Goal: Task Accomplishment & Management: Use online tool/utility

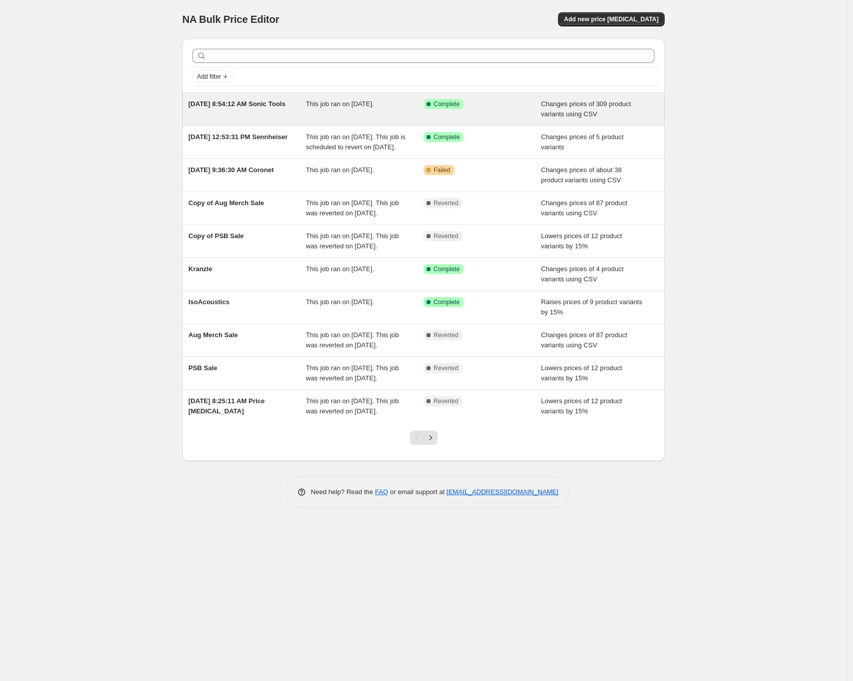
click at [629, 109] on div "Changes prices of 309 product variants using CSV" at bounding box center [600, 109] width 118 height 20
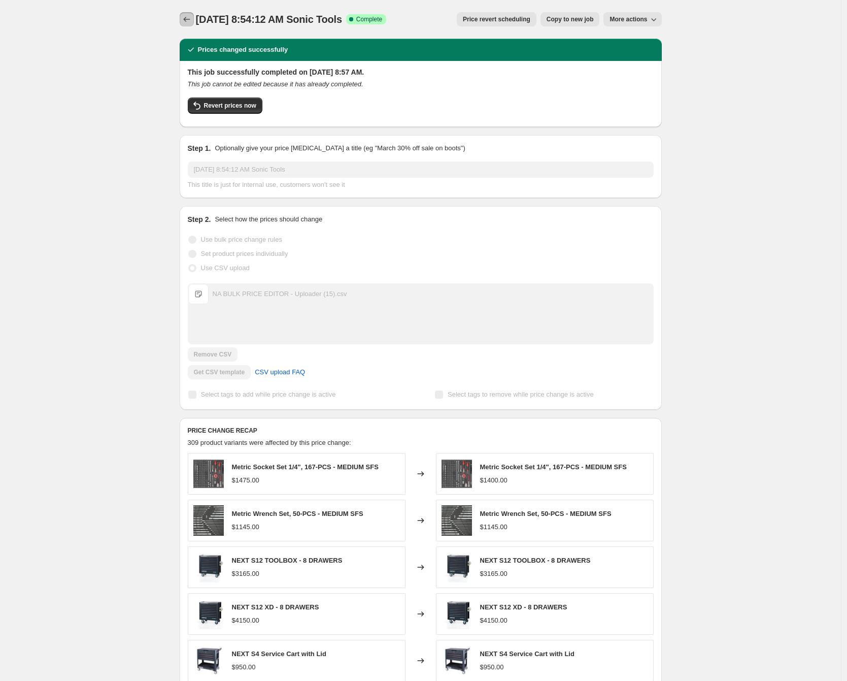
click at [188, 18] on icon "Price change jobs" at bounding box center [186, 19] width 7 height 5
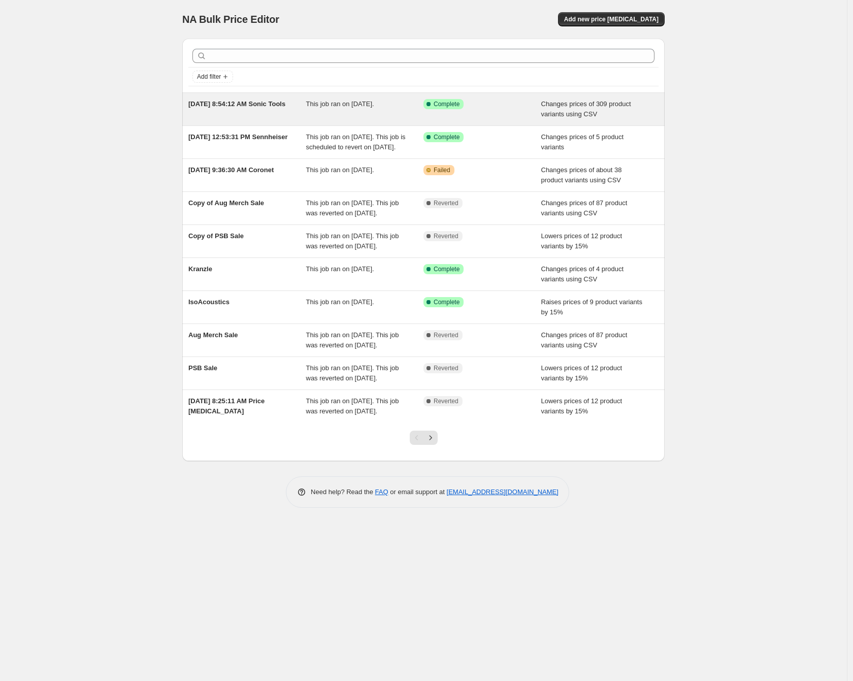
drag, startPoint x: 726, startPoint y: 130, endPoint x: 588, endPoint y: 113, distance: 139.1
click at [725, 130] on div "NA Bulk Price Editor. This page is ready NA Bulk Price Editor Add new price [ME…" at bounding box center [423, 340] width 847 height 681
